Goal: Navigation & Orientation: Find specific page/section

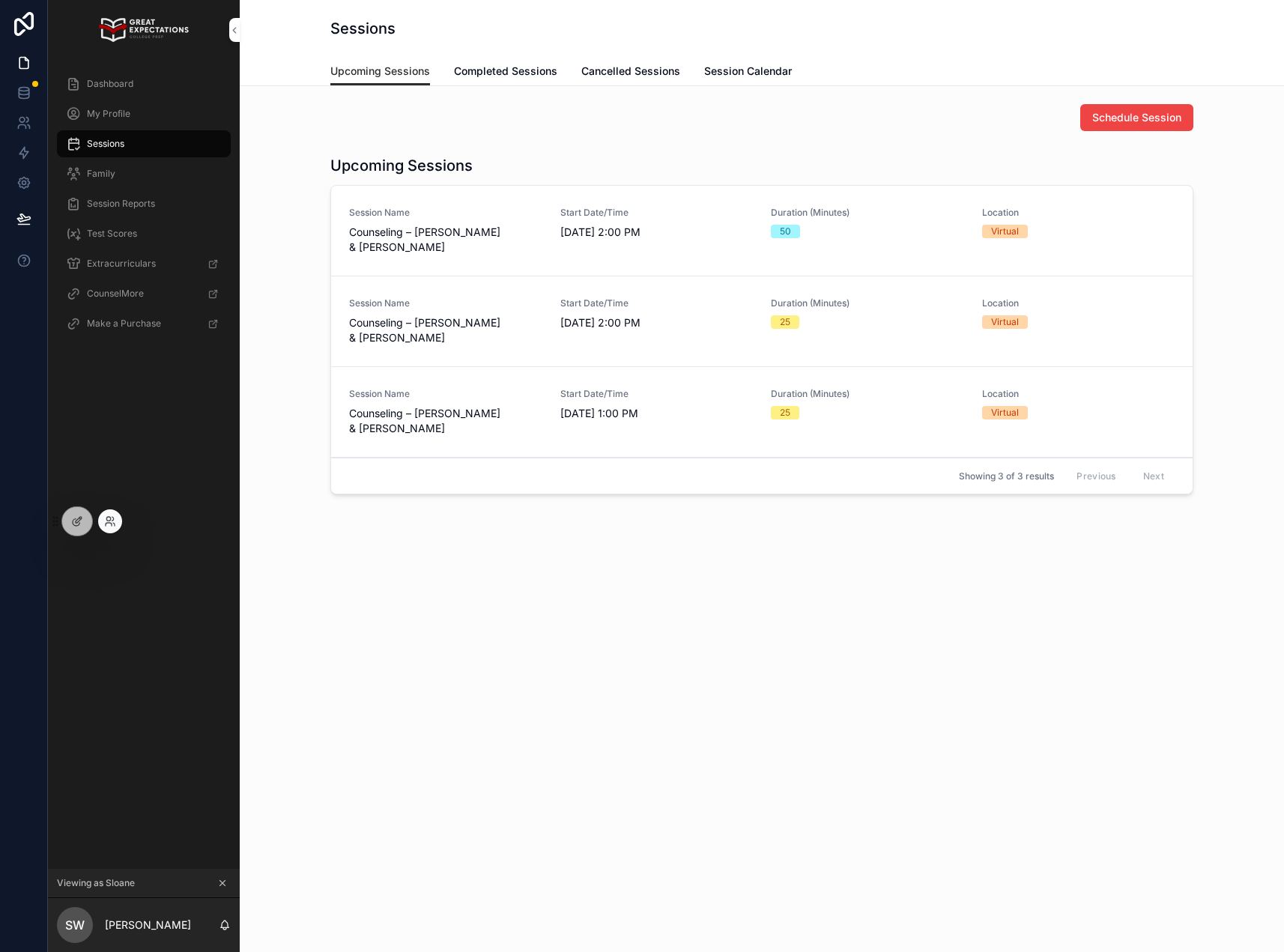
click at [121, 522] on div at bounding box center [110, 521] width 24 height 24
click at [111, 525] on icon at bounding box center [108, 525] width 6 height 3
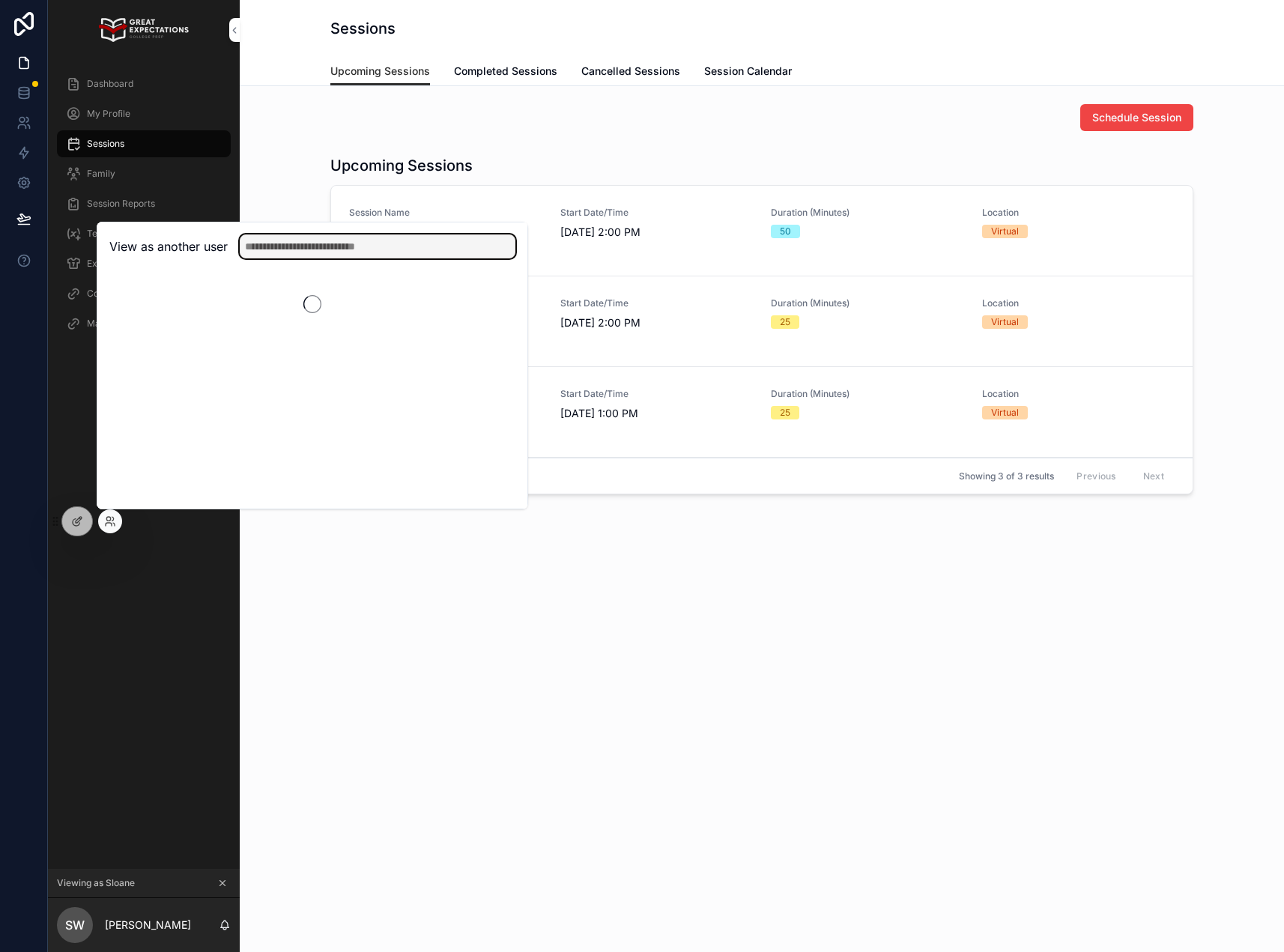
click at [294, 250] on input "text" at bounding box center [377, 247] width 276 height 24
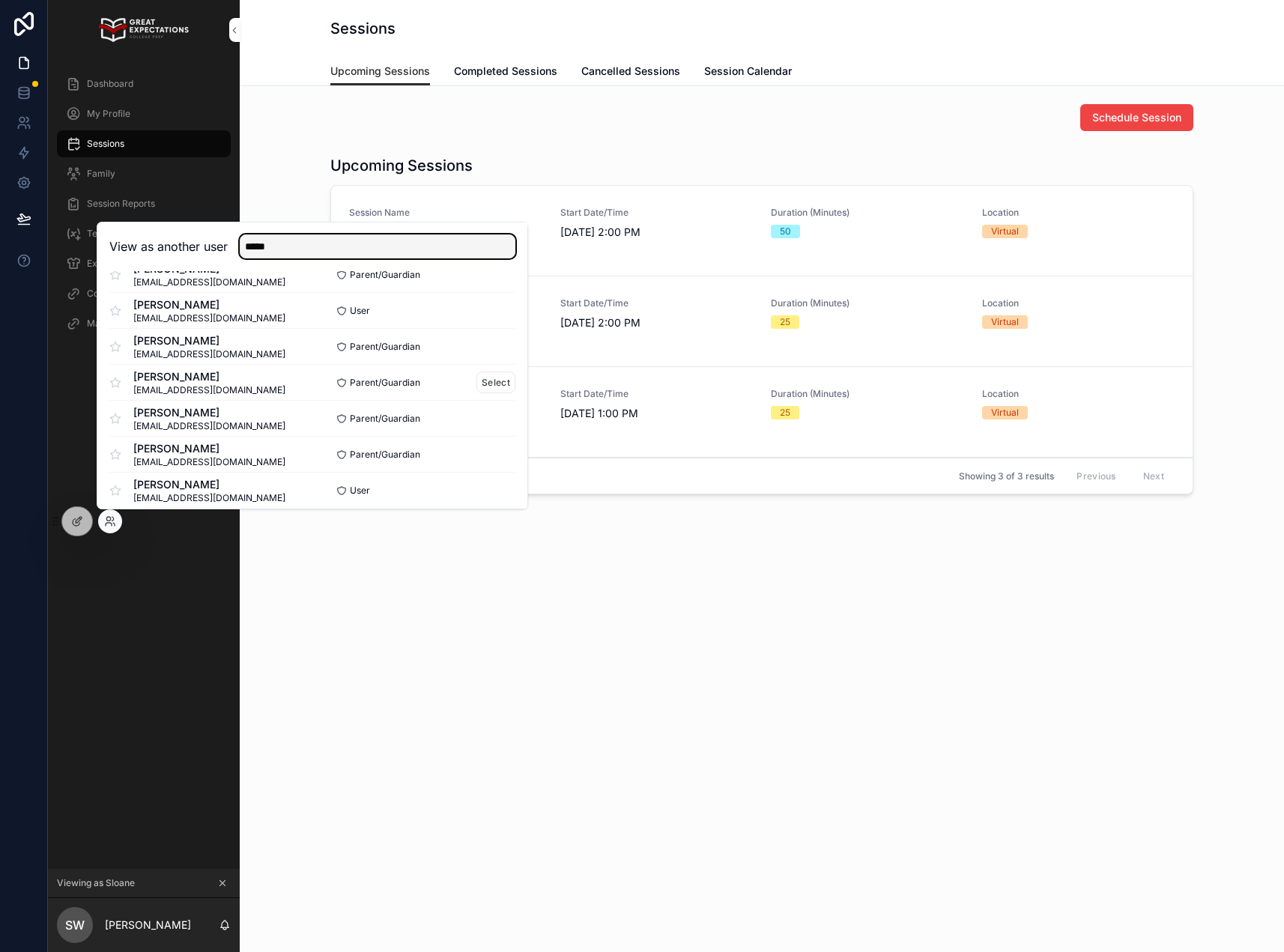
scroll to position [110, 0]
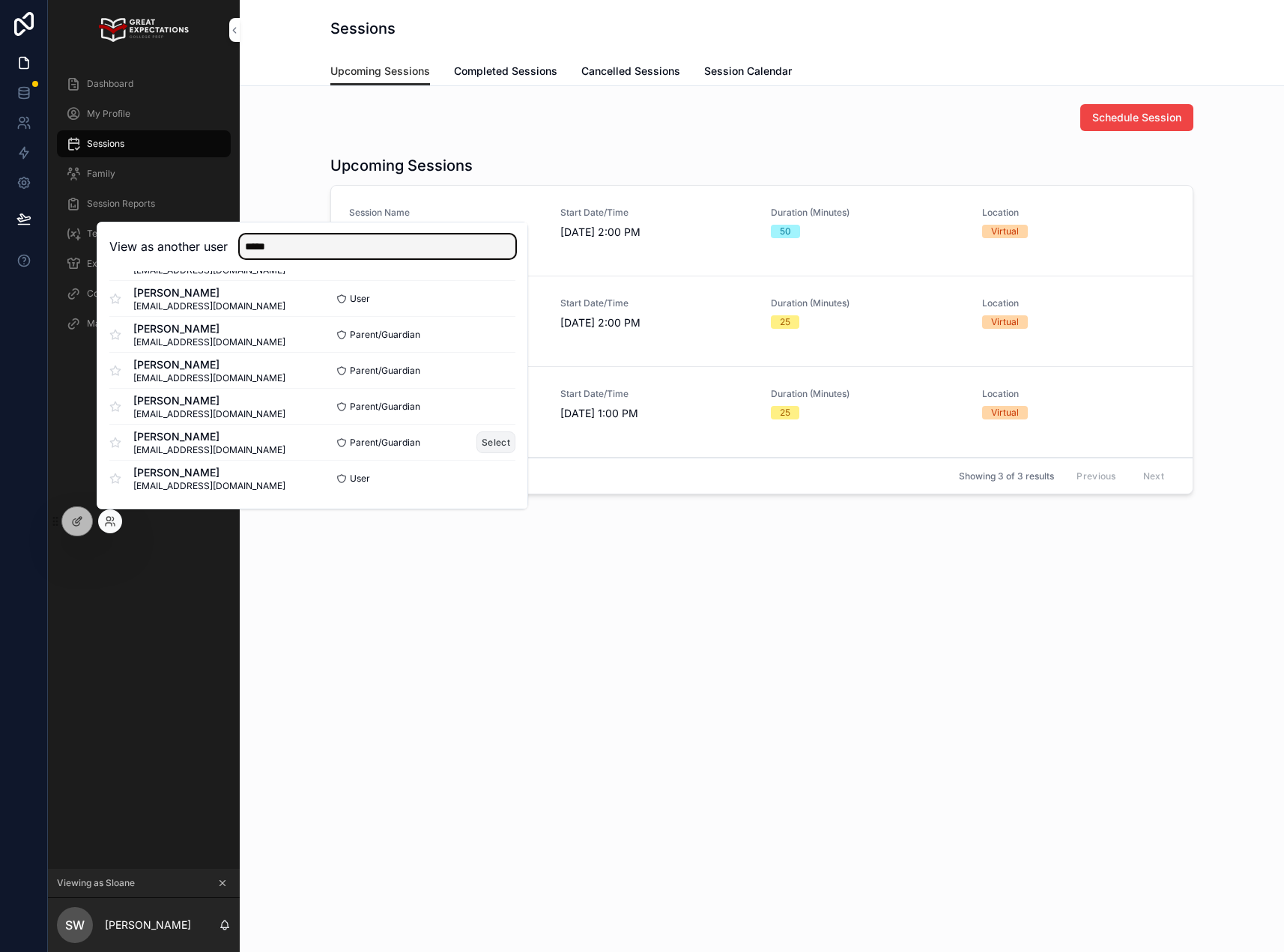
type input "*****"
click at [495, 436] on button "Select" at bounding box center [495, 442] width 39 height 22
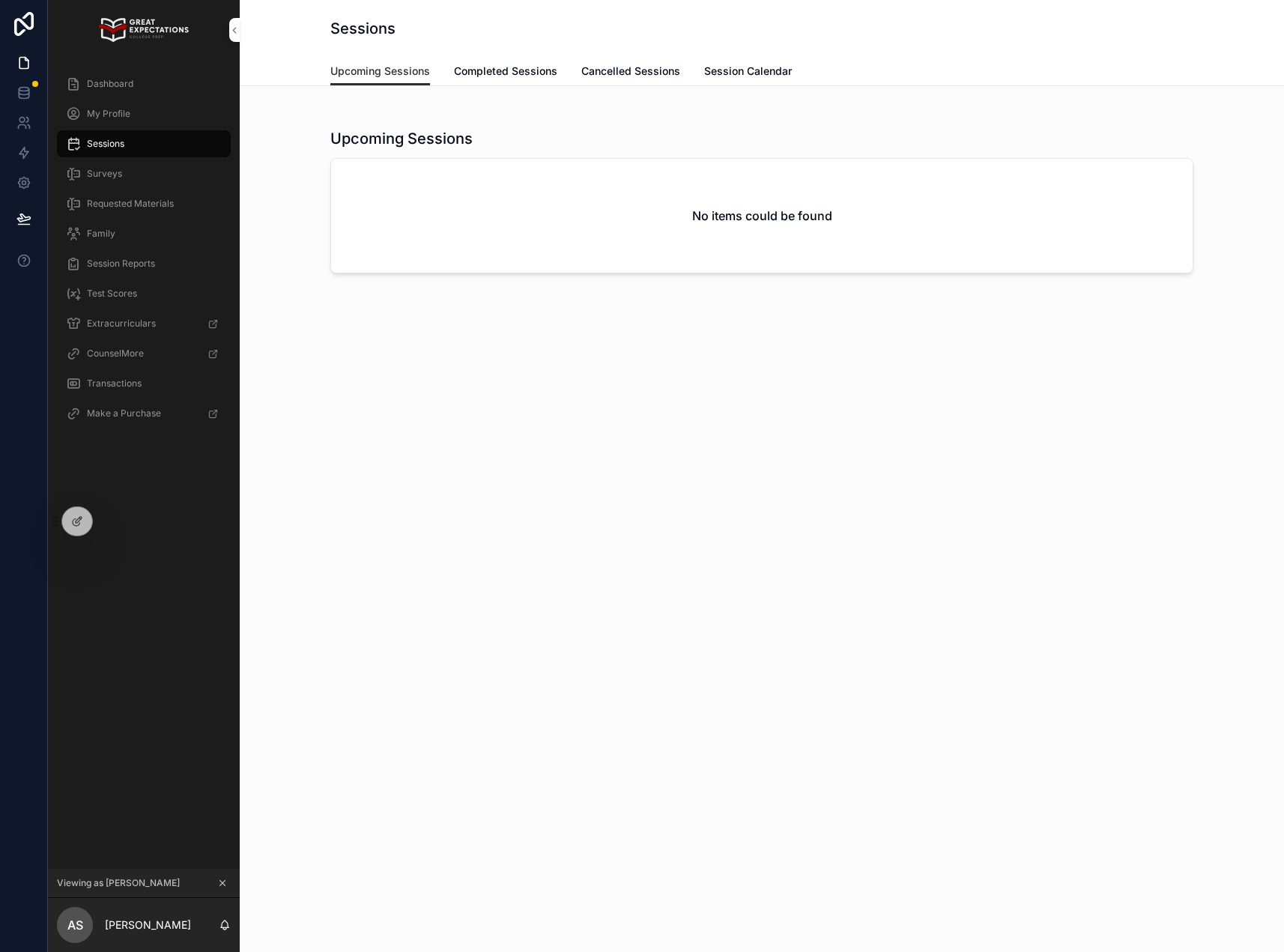
click at [118, 82] on span "Dashboard" at bounding box center [110, 84] width 47 height 12
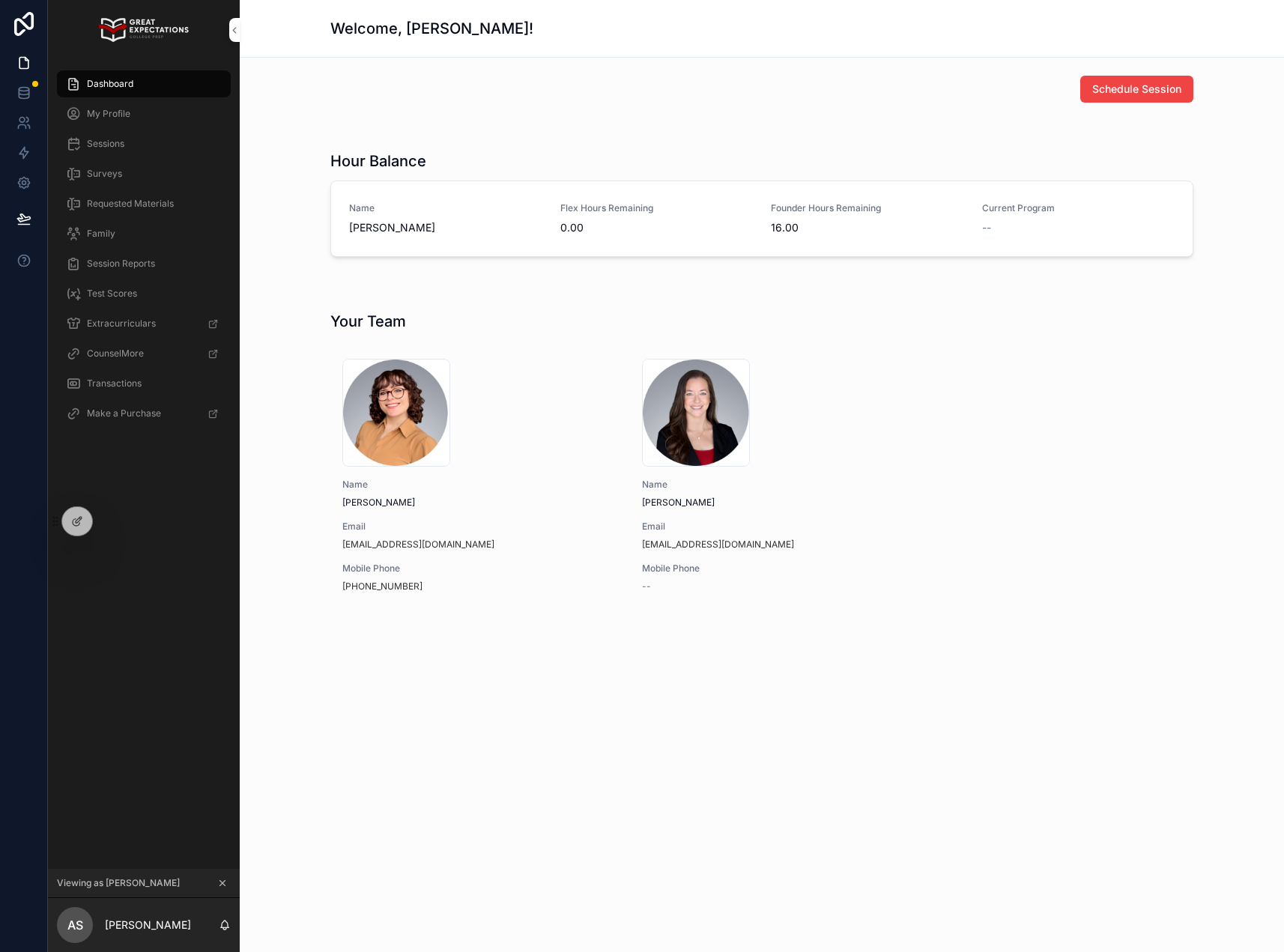
click at [110, 150] on div "Sessions" at bounding box center [143, 143] width 156 height 24
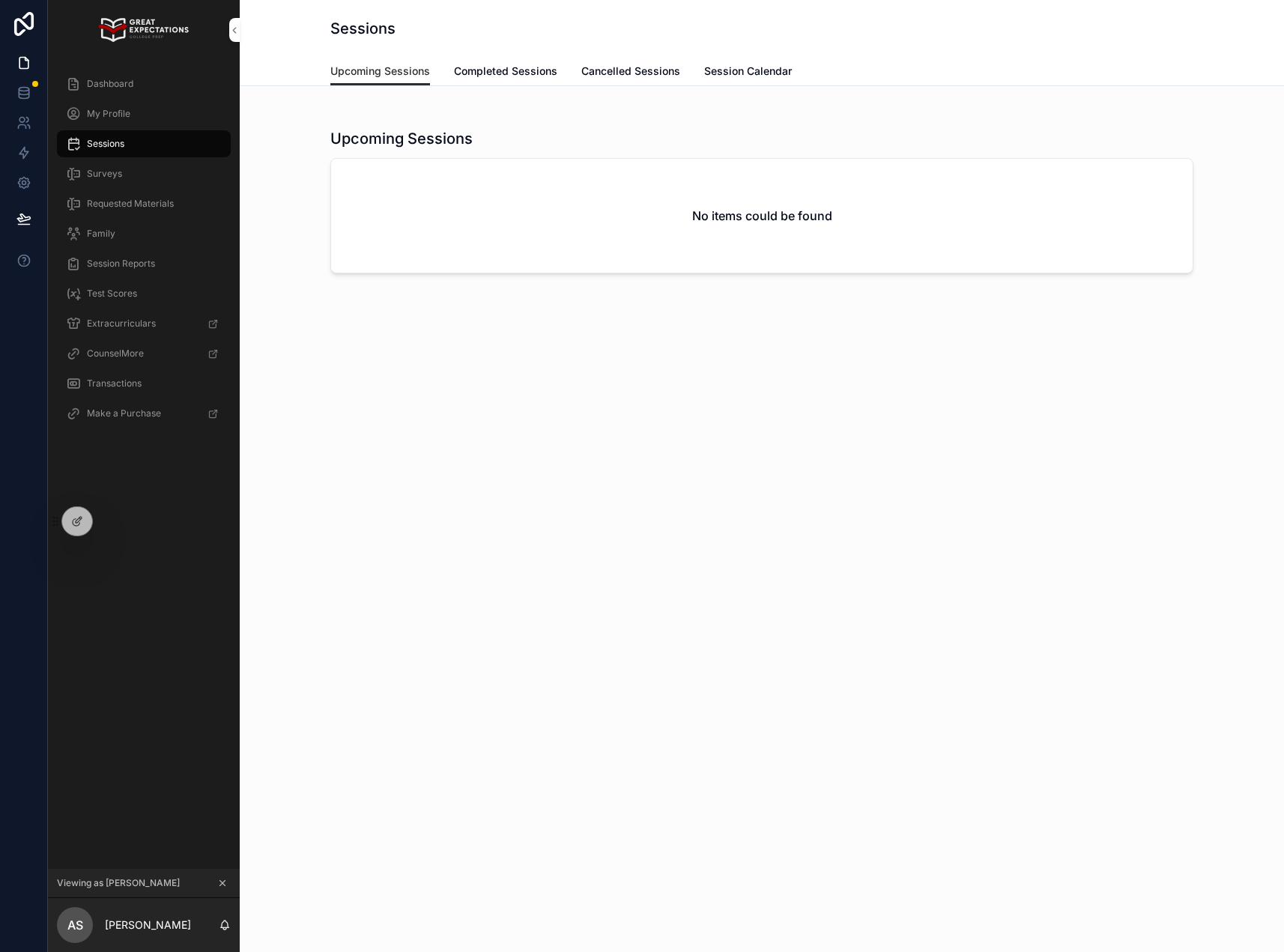
click at [490, 82] on link "Completed Sessions" at bounding box center [505, 72] width 103 height 30
click at [590, 59] on link "Cancelled Sessions" at bounding box center [630, 72] width 99 height 30
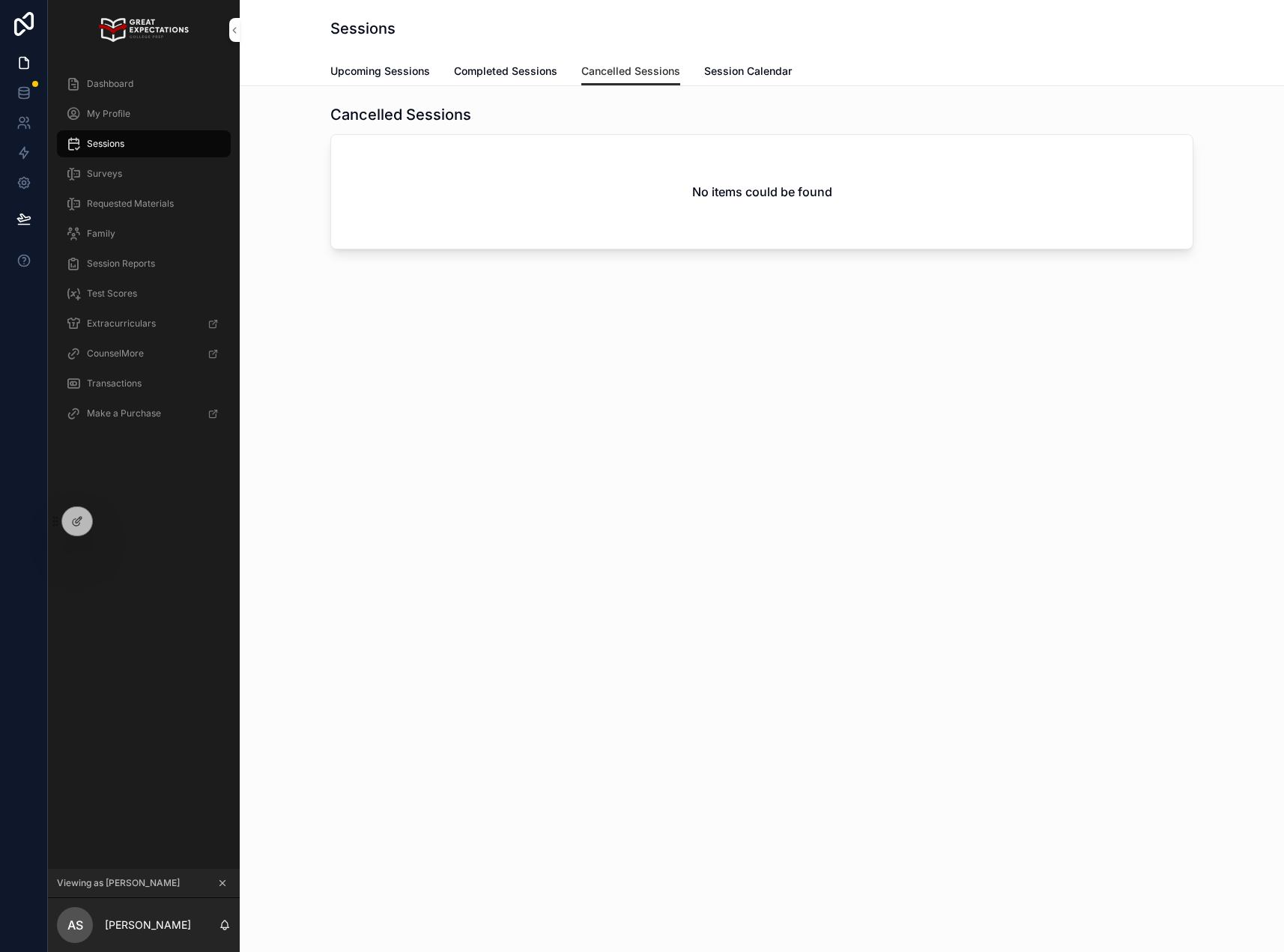
click at [749, 65] on span "Session Calendar" at bounding box center [747, 71] width 87 height 15
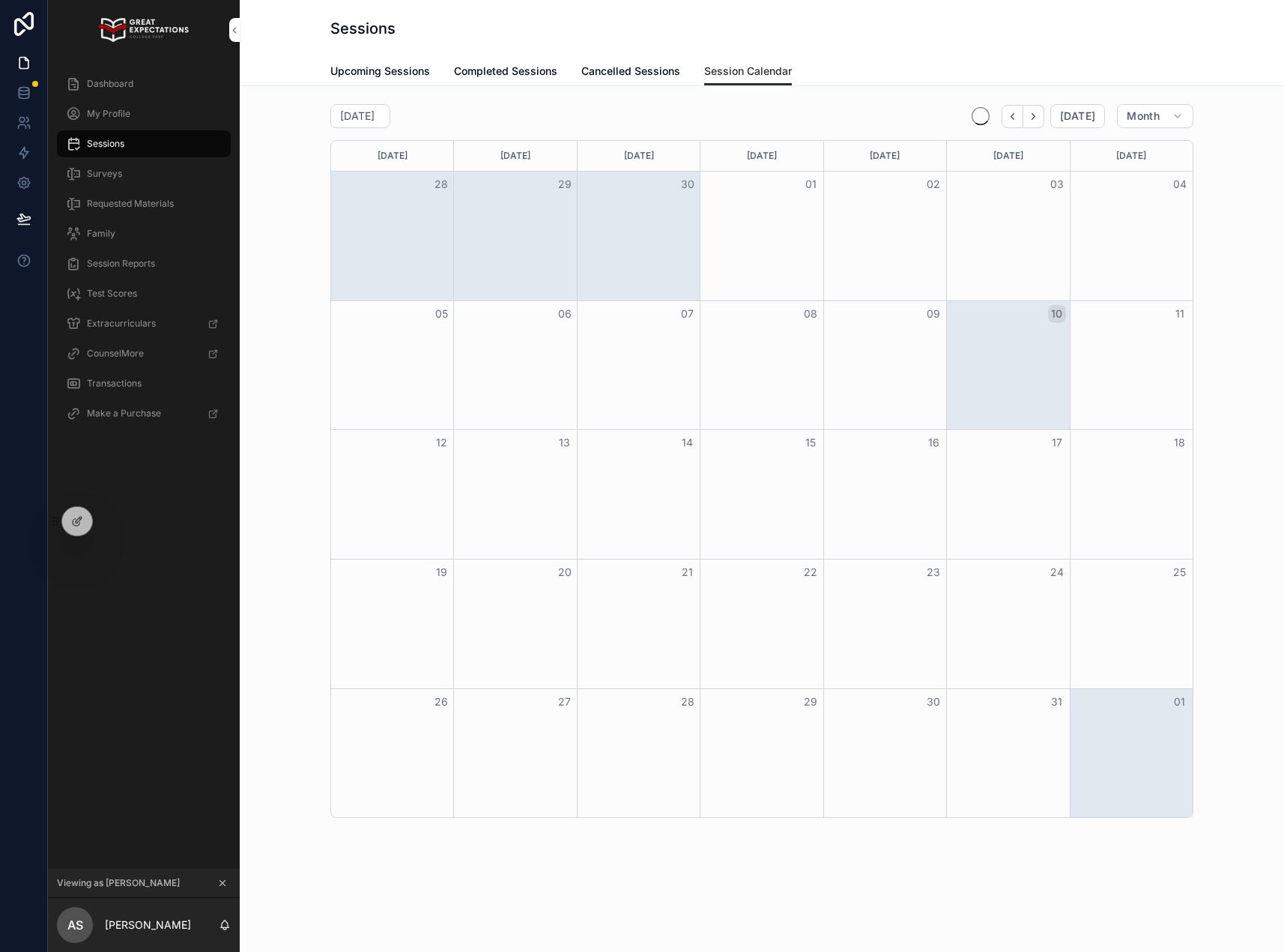
click at [142, 81] on div "Dashboard" at bounding box center [143, 83] width 156 height 24
